Goal: Use online tool/utility

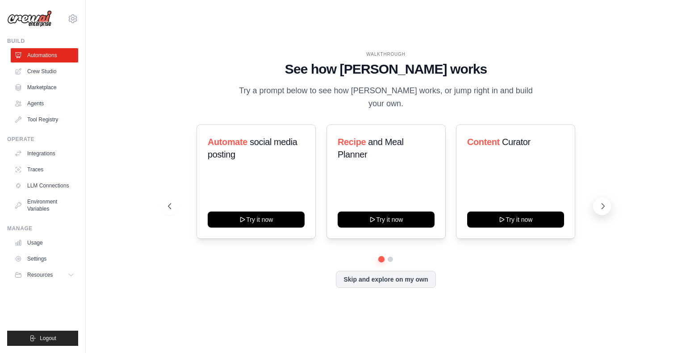
click at [605, 202] on icon at bounding box center [602, 206] width 9 height 9
click at [600, 202] on icon at bounding box center [602, 206] width 9 height 9
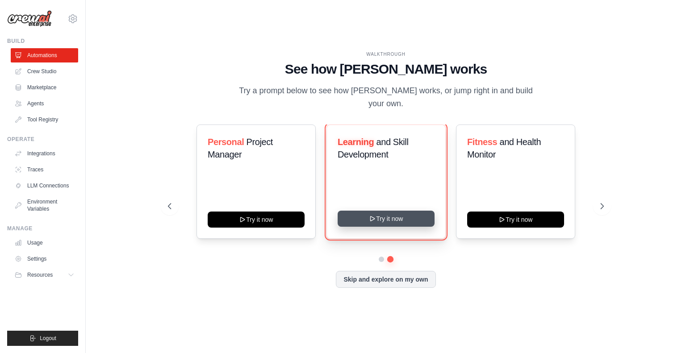
click at [380, 211] on button "Try it now" at bounding box center [386, 219] width 97 height 16
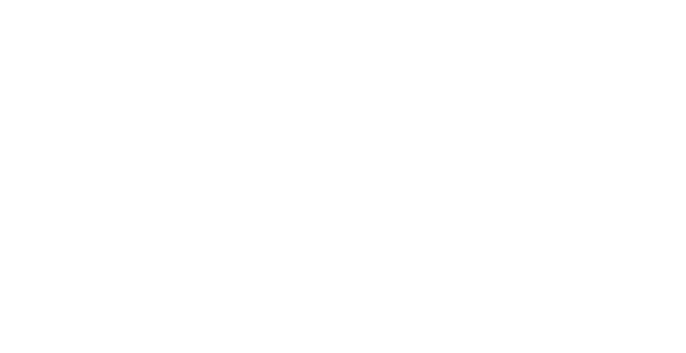
click at [443, 0] on html at bounding box center [343, 0] width 686 height 0
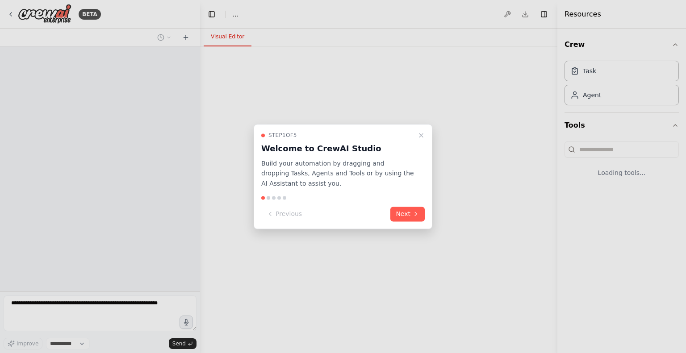
select select "****"
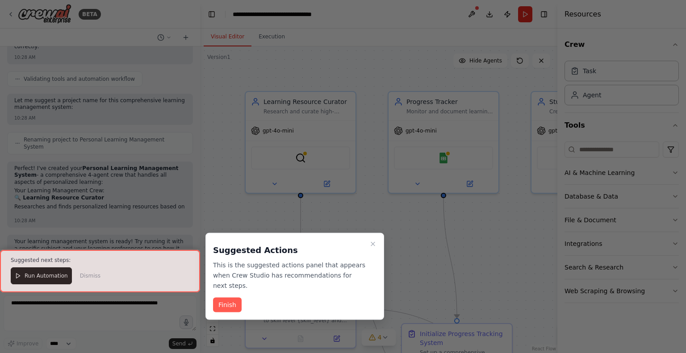
scroll to position [553, 0]
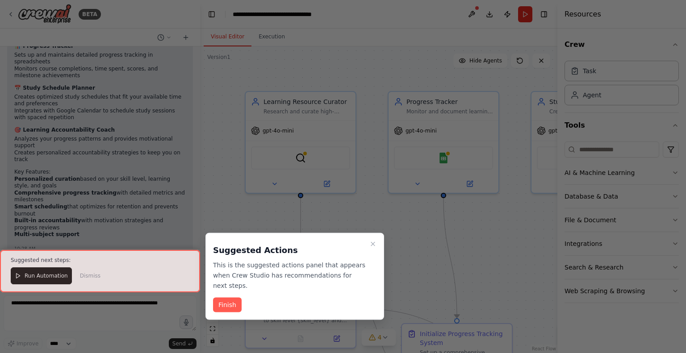
click at [375, 239] on button "Close walkthrough" at bounding box center [372, 244] width 11 height 11
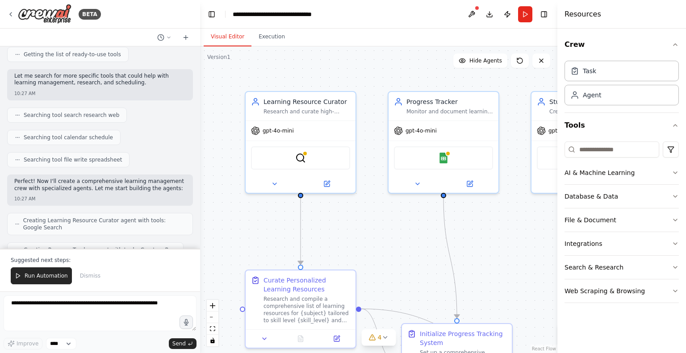
scroll to position [0, 0]
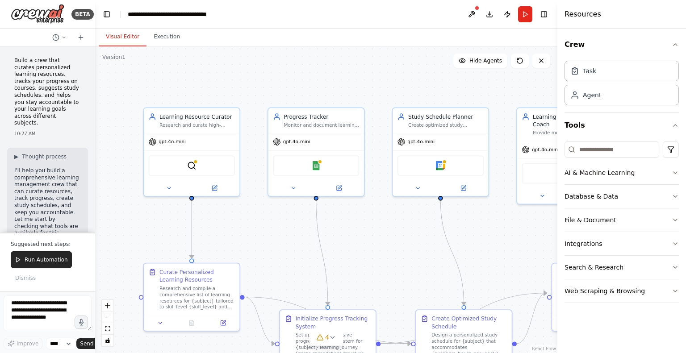
drag, startPoint x: 198, startPoint y: 148, endPoint x: 45, endPoint y: 142, distance: 153.7
click at [45, 142] on div "BETA Build a crew that curates personalized learning resources, tracks your pro…" at bounding box center [47, 176] width 95 height 353
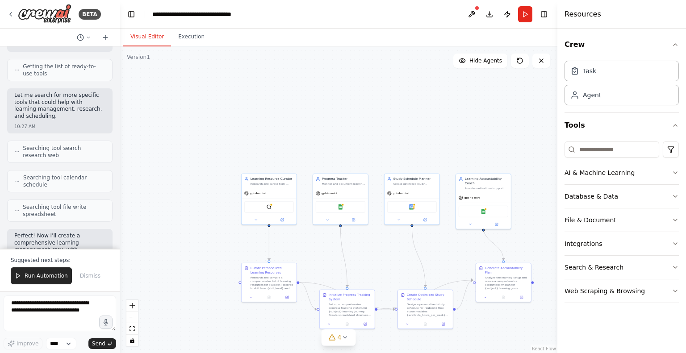
scroll to position [150, 0]
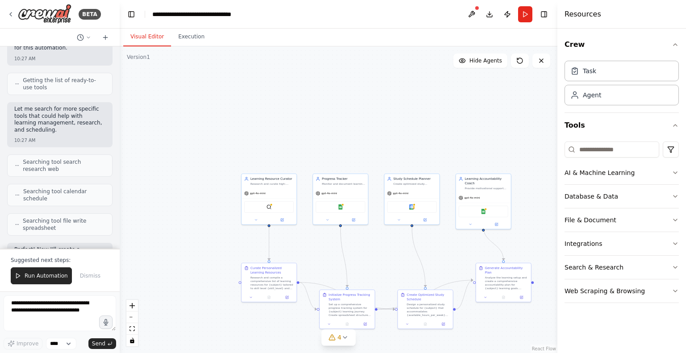
drag, startPoint x: 91, startPoint y: 124, endPoint x: 132, endPoint y: 119, distance: 41.3
click at [132, 119] on div "BETA Build a crew that curates personalized learning resources, tracks your pro…" at bounding box center [343, 176] width 686 height 353
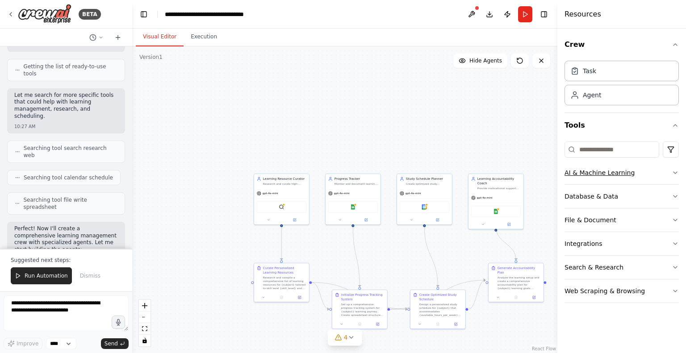
click at [623, 167] on button "AI & Machine Learning" at bounding box center [621, 172] width 114 height 23
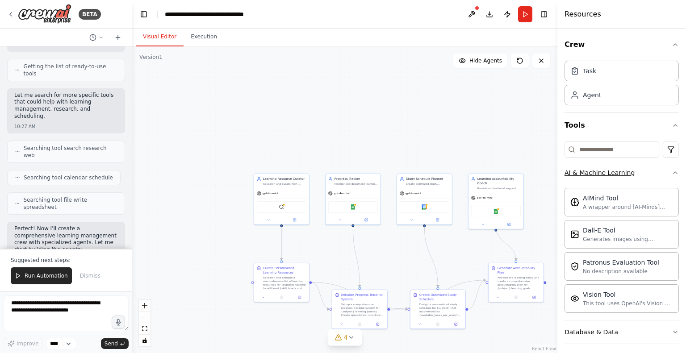
click at [647, 174] on button "AI & Machine Learning" at bounding box center [621, 172] width 114 height 23
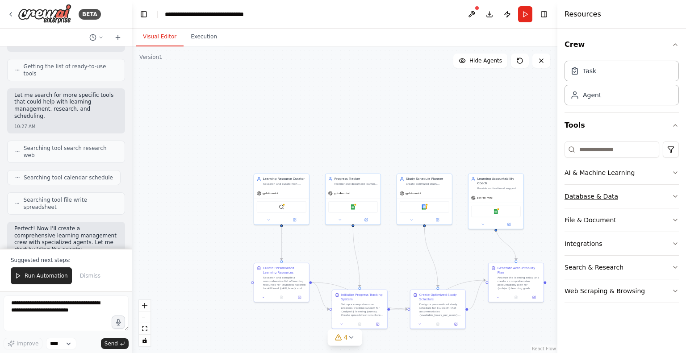
click at [641, 202] on button "Database & Data" at bounding box center [621, 196] width 114 height 23
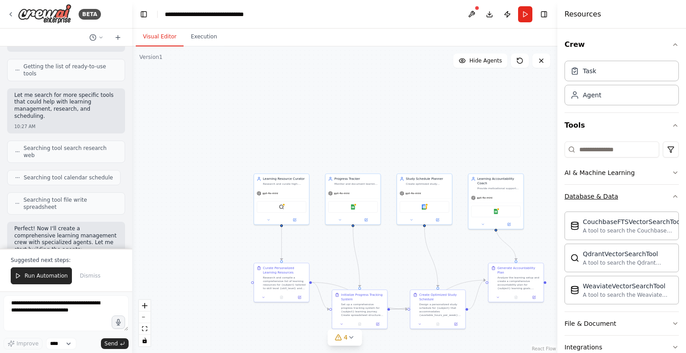
click at [641, 196] on button "Database & Data" at bounding box center [621, 196] width 114 height 23
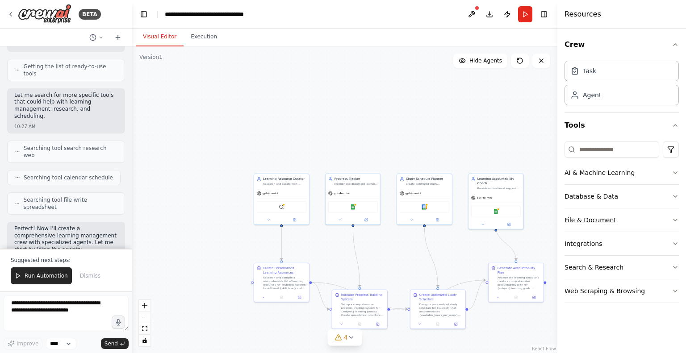
click at [636, 213] on button "File & Document" at bounding box center [621, 220] width 114 height 23
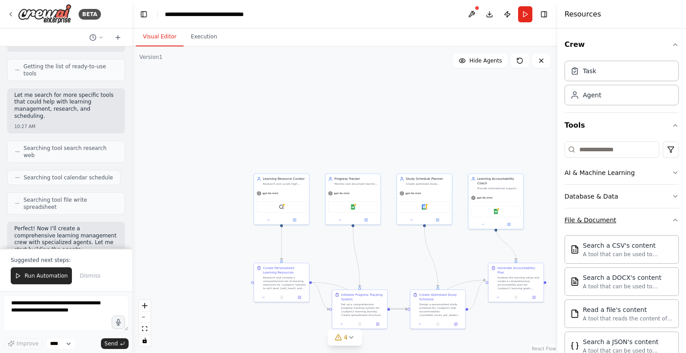
click at [636, 213] on button "File & Document" at bounding box center [621, 220] width 114 height 23
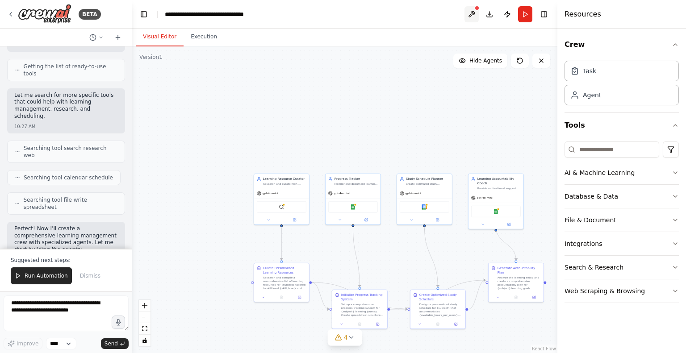
click at [471, 12] on button at bounding box center [471, 14] width 14 height 16
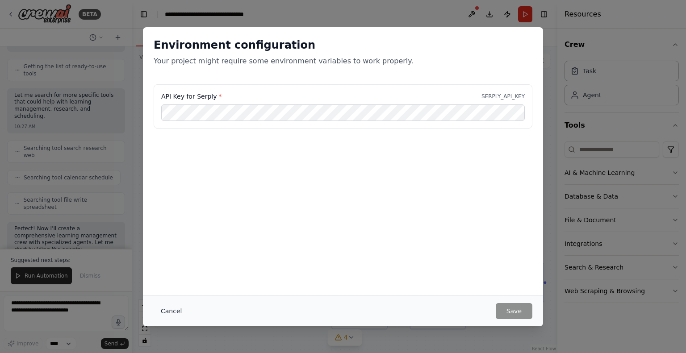
click at [168, 308] on button "Cancel" at bounding box center [171, 311] width 35 height 16
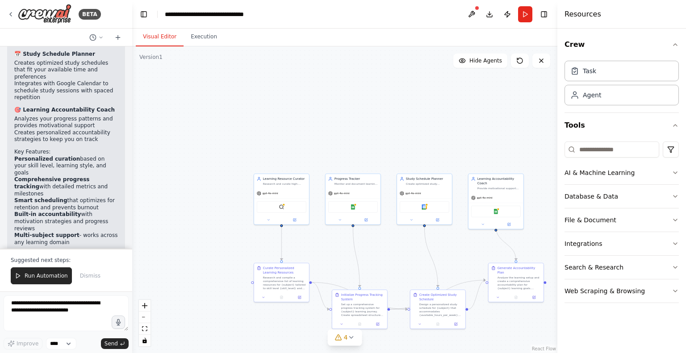
scroll to position [1067, 0]
